Goal: Check status: Check status

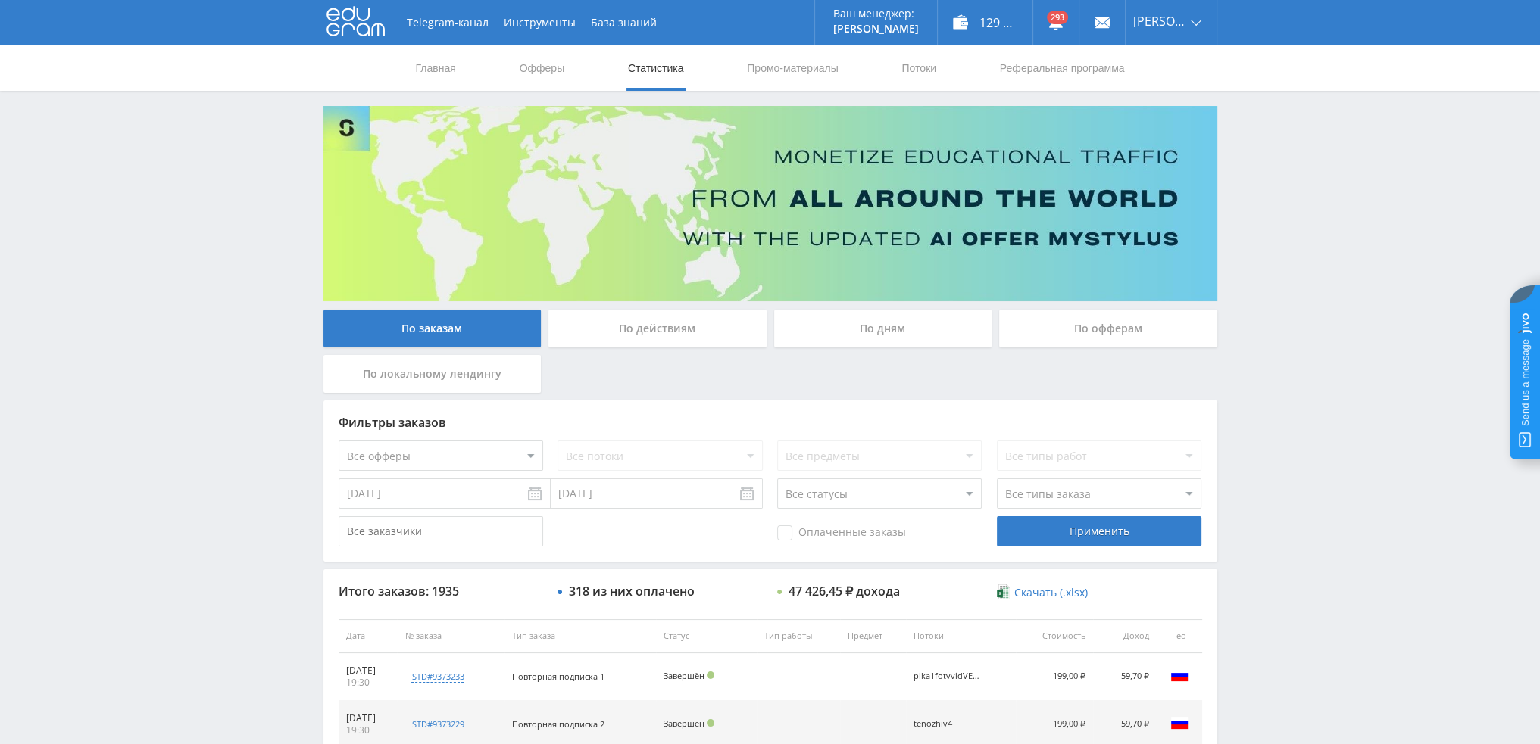
click at [900, 315] on div "По дням" at bounding box center [883, 329] width 218 height 38
click at [0, 0] on input "По дням" at bounding box center [0, 0] width 0 height 0
click at [878, 326] on div "По дням" at bounding box center [883, 329] width 218 height 38
click at [0, 0] on input "По дням" at bounding box center [0, 0] width 0 height 0
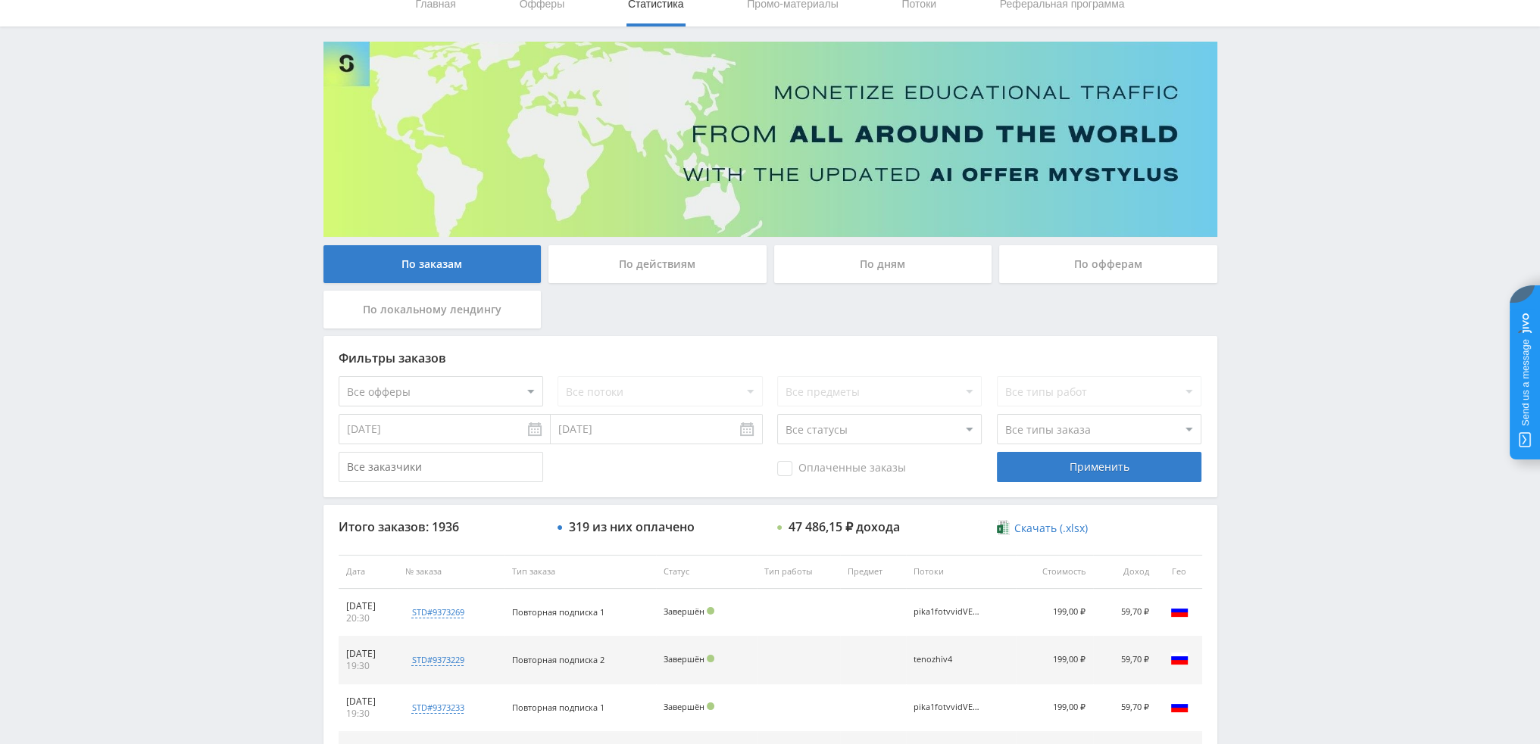
scroll to position [76, 0]
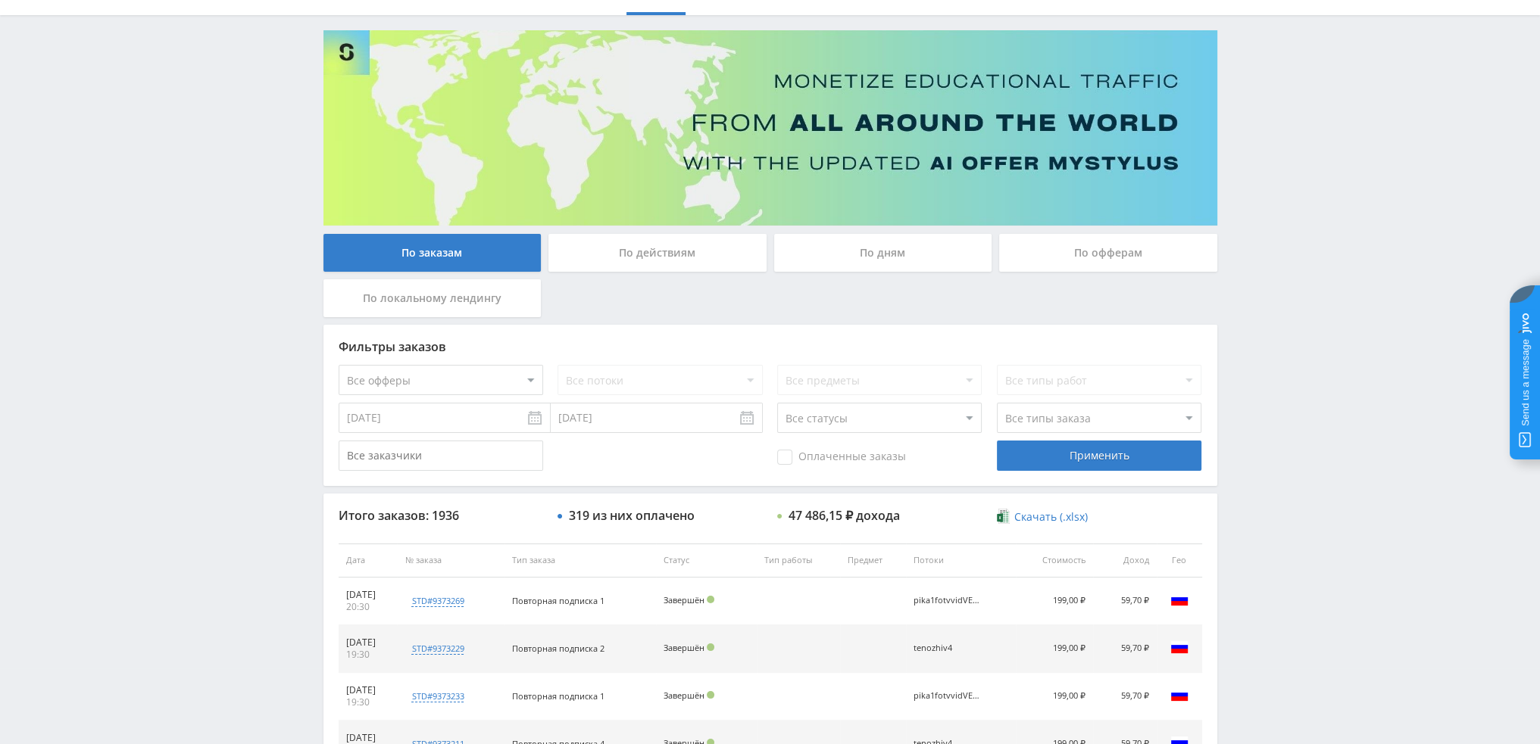
click at [876, 261] on div "По дням" at bounding box center [883, 253] width 218 height 38
click at [0, 0] on input "По дням" at bounding box center [0, 0] width 0 height 0
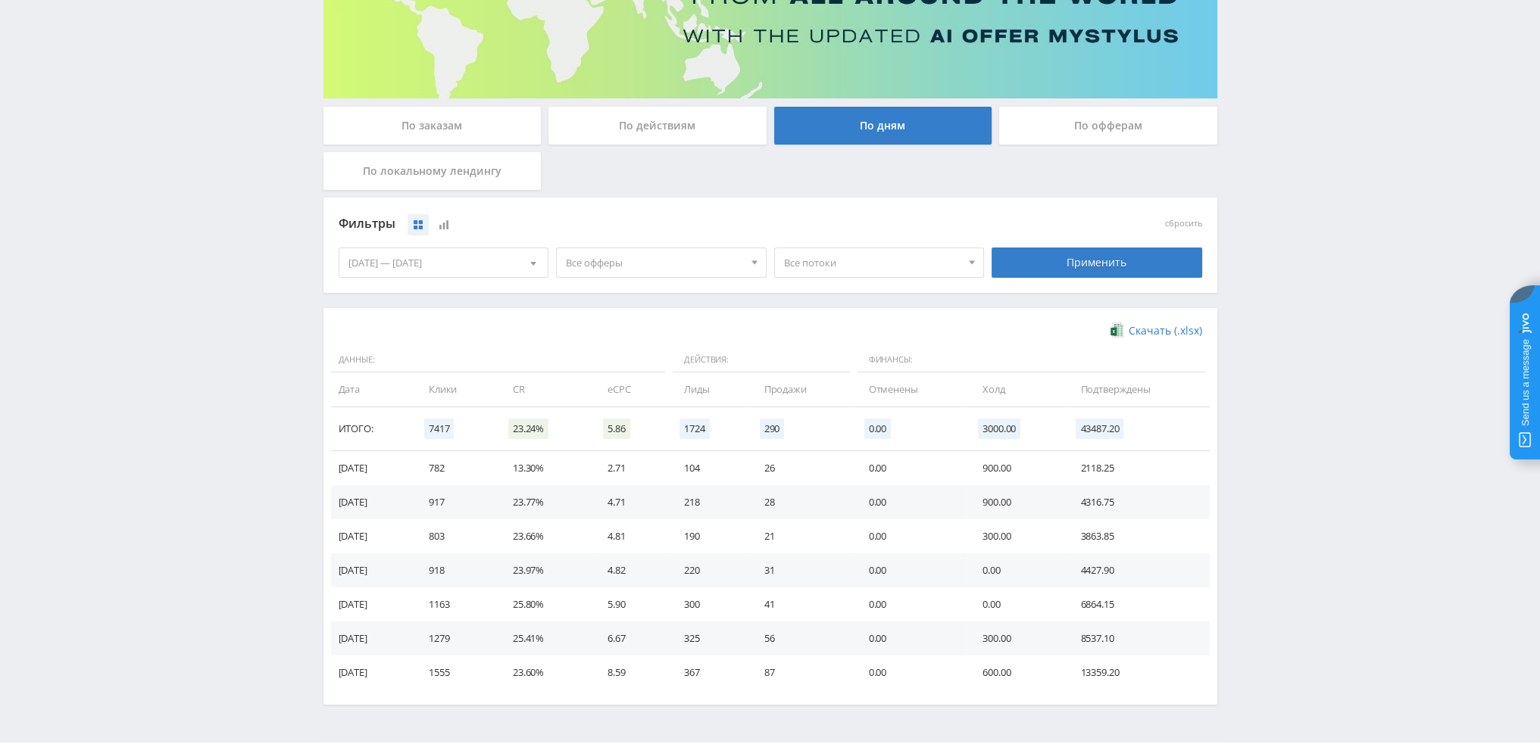
scroll to position [227, 0]
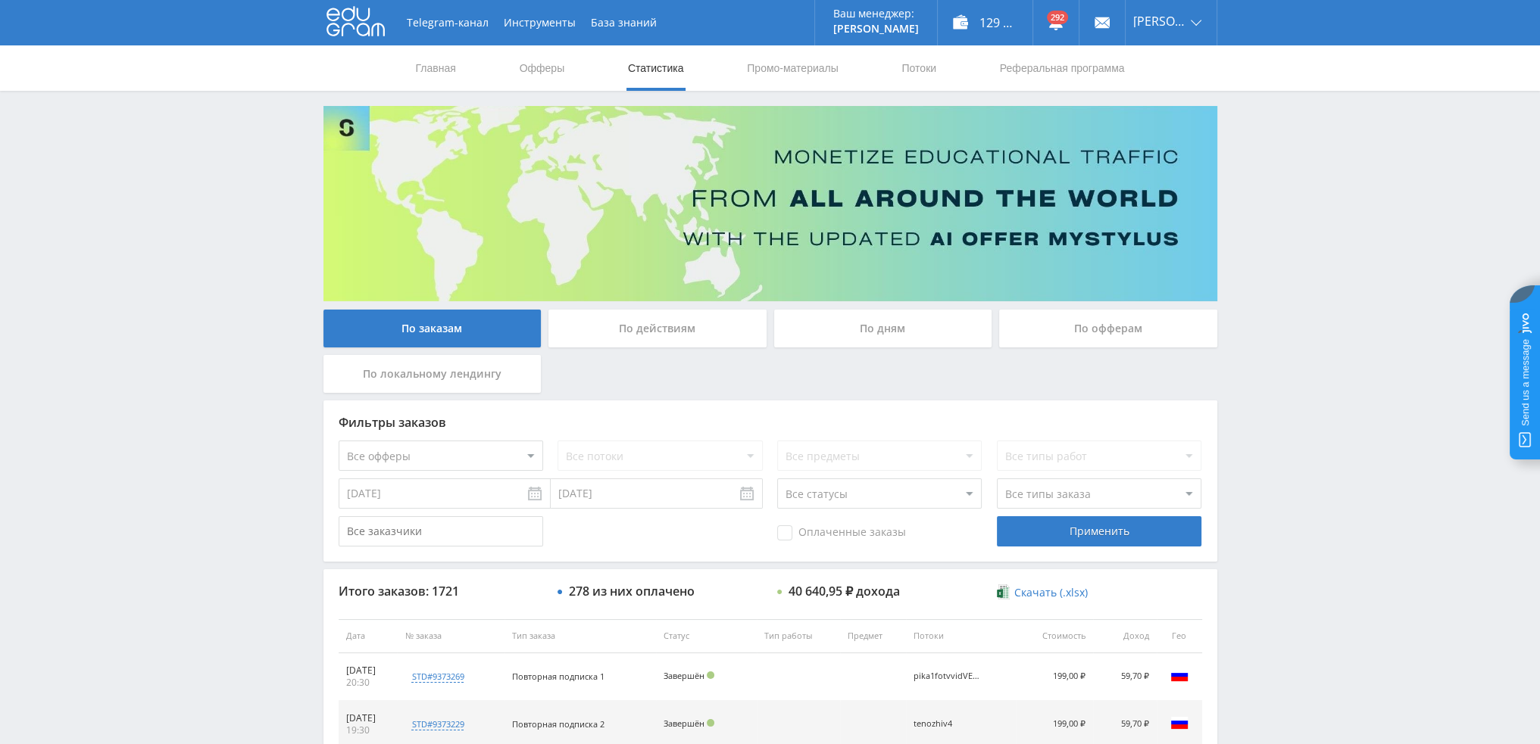
click at [1339, 487] on div "Telegram-канал Инструменты База знаний Ваш менеджер: Valeria Valeria Online @va…" at bounding box center [770, 636] width 1540 height 1272
click at [658, 73] on link "Статистика" at bounding box center [655, 67] width 59 height 45
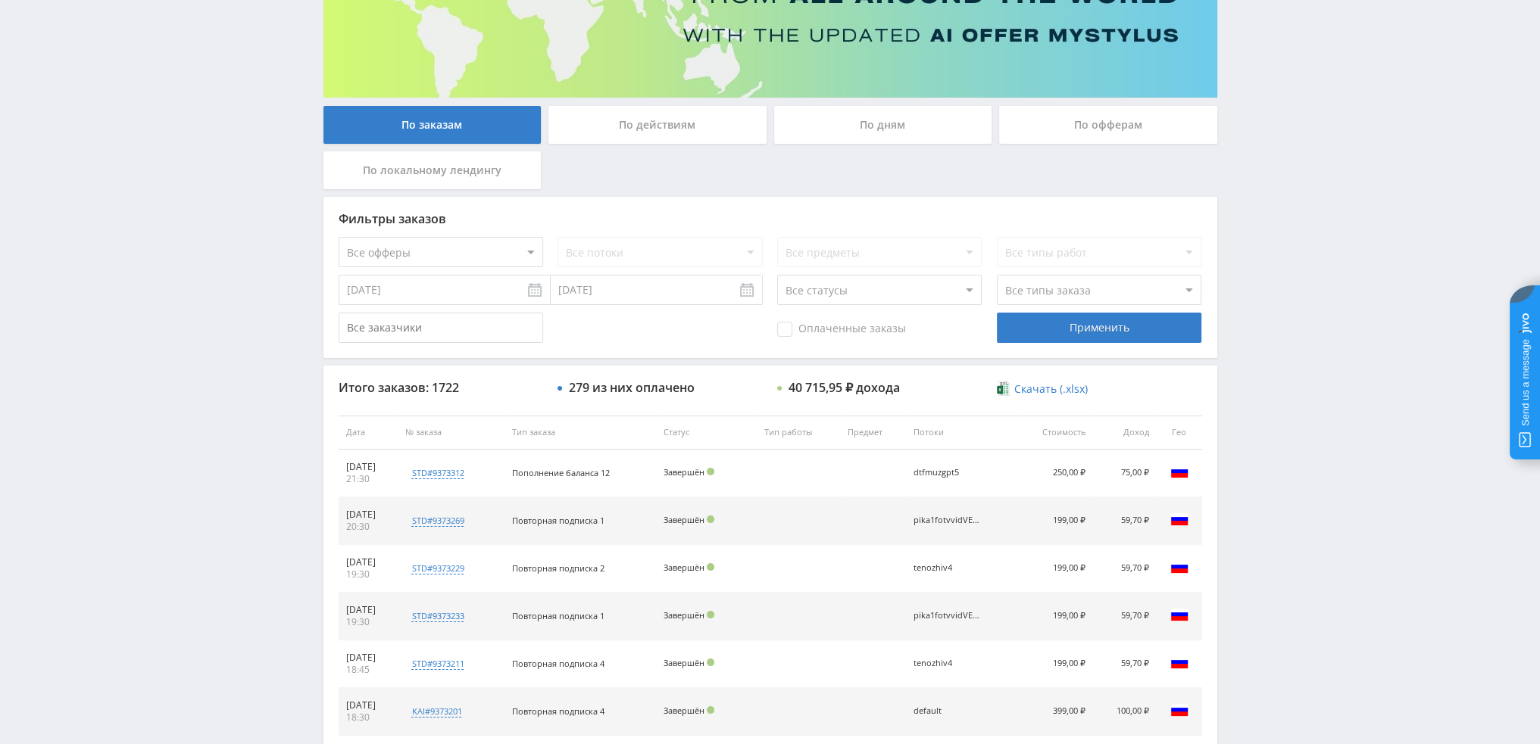
scroll to position [379, 0]
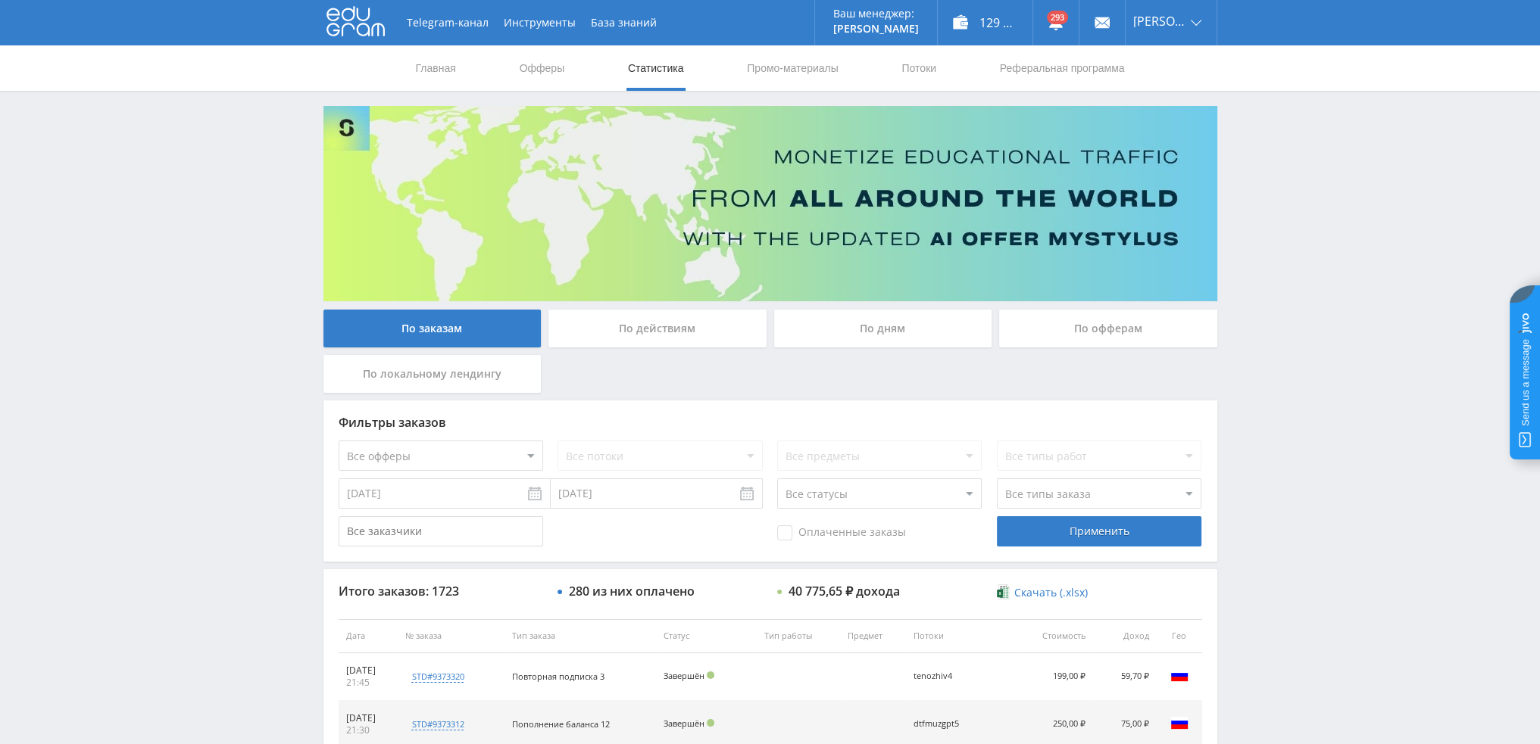
click at [857, 342] on div "По дням" at bounding box center [883, 329] width 218 height 38
click at [0, 0] on input "По дням" at bounding box center [0, 0] width 0 height 0
click at [879, 336] on div "По дням" at bounding box center [883, 329] width 218 height 38
click at [0, 0] on input "По дням" at bounding box center [0, 0] width 0 height 0
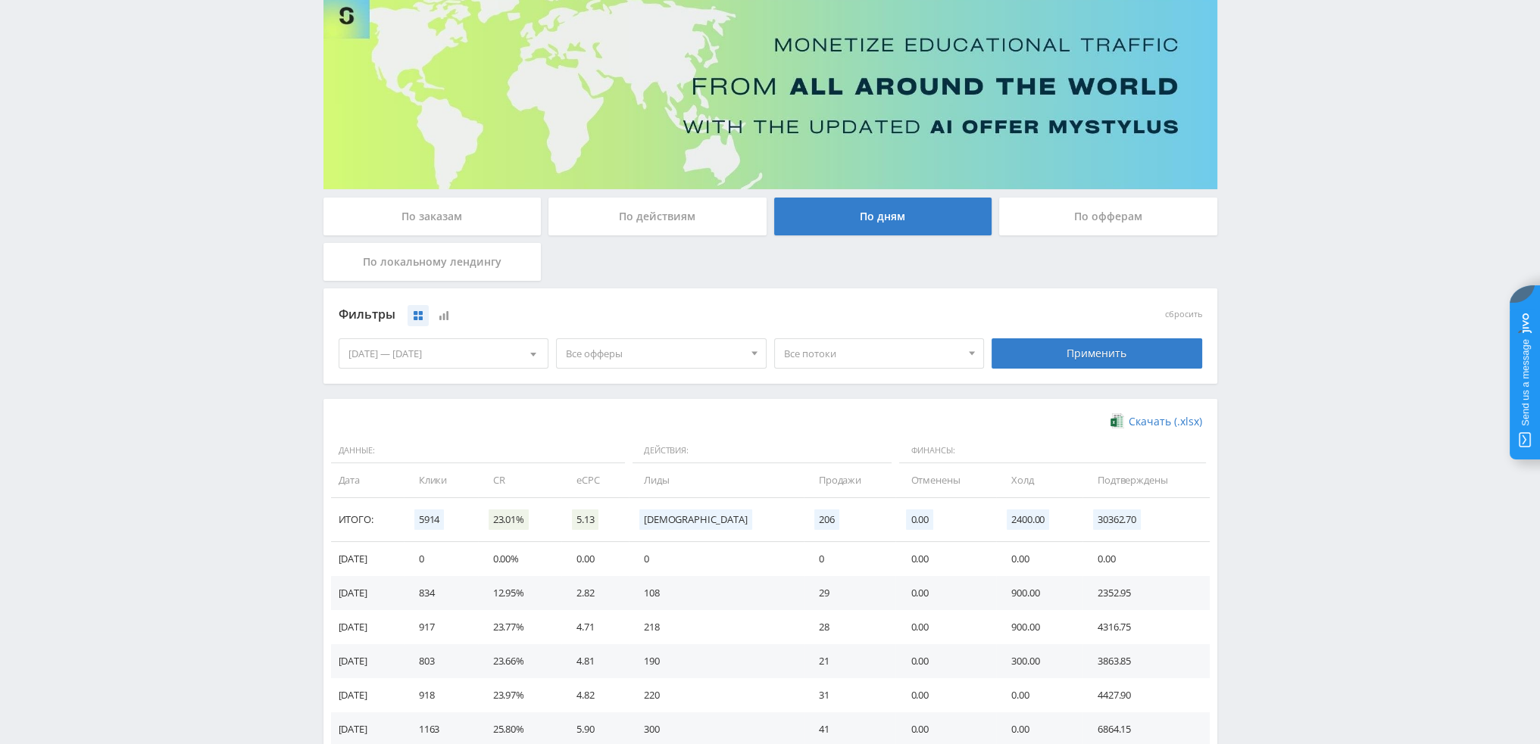
scroll to position [76, 0]
